Goal: Check status: Check status

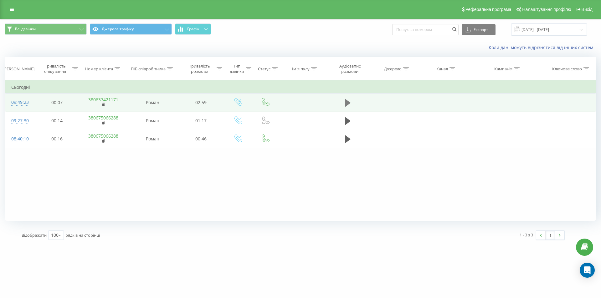
click at [346, 102] on icon at bounding box center [348, 103] width 6 height 8
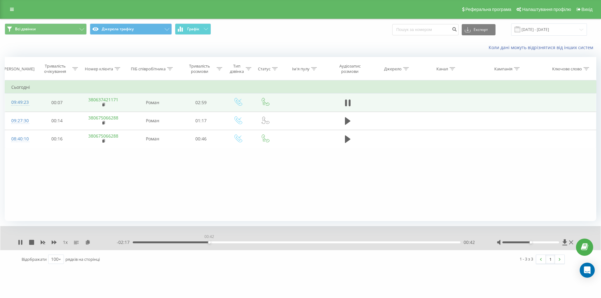
click at [209, 242] on div "00:42" at bounding box center [297, 243] width 328 height 2
click at [277, 242] on div "01:19" at bounding box center [297, 243] width 328 height 2
click at [311, 244] on div "01:37" at bounding box center [297, 243] width 328 height 2
click at [340, 241] on div "- 01:21 01:38 01:38" at bounding box center [299, 243] width 364 height 6
click at [344, 243] on div "01:38" at bounding box center [297, 243] width 328 height 2
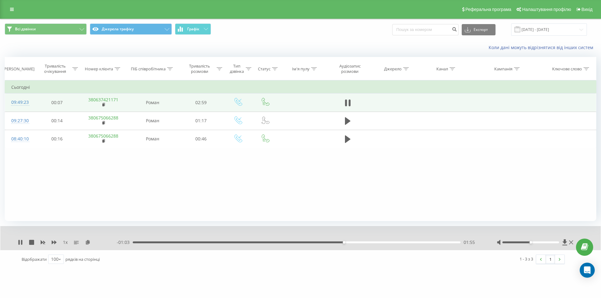
drag, startPoint x: 365, startPoint y: 244, endPoint x: 370, endPoint y: 243, distance: 4.9
click at [366, 244] on div "- 01:03 01:55 01:55" at bounding box center [299, 243] width 364 height 6
click at [377, 244] on div "02:14" at bounding box center [297, 243] width 328 height 2
click at [104, 104] on rect at bounding box center [103, 105] width 2 height 3
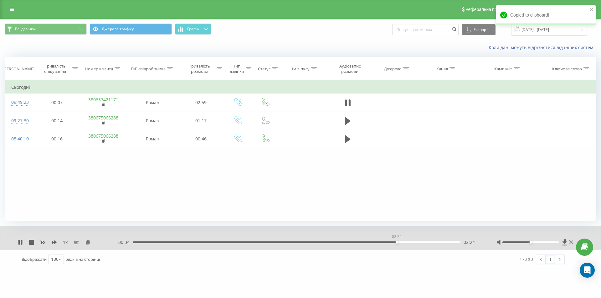
click at [396, 242] on div "02:24" at bounding box center [297, 243] width 328 height 2
click at [406, 243] on div "02:24" at bounding box center [297, 243] width 328 height 2
click at [421, 243] on div "02:37" at bounding box center [297, 243] width 328 height 2
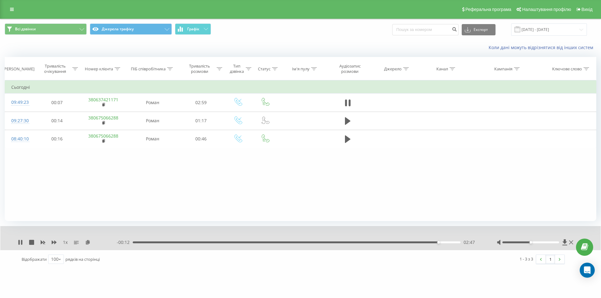
click at [304, 241] on div "- 00:12 02:47 02:47" at bounding box center [299, 243] width 364 height 6
click at [302, 245] on div "- 00:11 02:47 02:47" at bounding box center [299, 243] width 364 height 6
click at [299, 242] on div "02:48" at bounding box center [297, 243] width 328 height 2
click at [284, 243] on div "01:32" at bounding box center [297, 243] width 328 height 2
click at [272, 243] on div "01:24" at bounding box center [297, 243] width 328 height 2
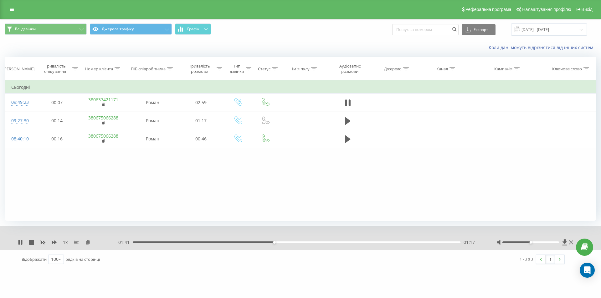
click at [256, 245] on div "- 01:41 01:17 01:17" at bounding box center [299, 243] width 364 height 6
click at [249, 243] on div "01:03" at bounding box center [297, 243] width 328 height 2
click at [225, 242] on div "00:50" at bounding box center [297, 243] width 328 height 2
click at [203, 242] on div "00:52" at bounding box center [297, 243] width 328 height 2
click at [350, 102] on icon at bounding box center [350, 103] width 2 height 7
